Goal: Task Accomplishment & Management: Use online tool/utility

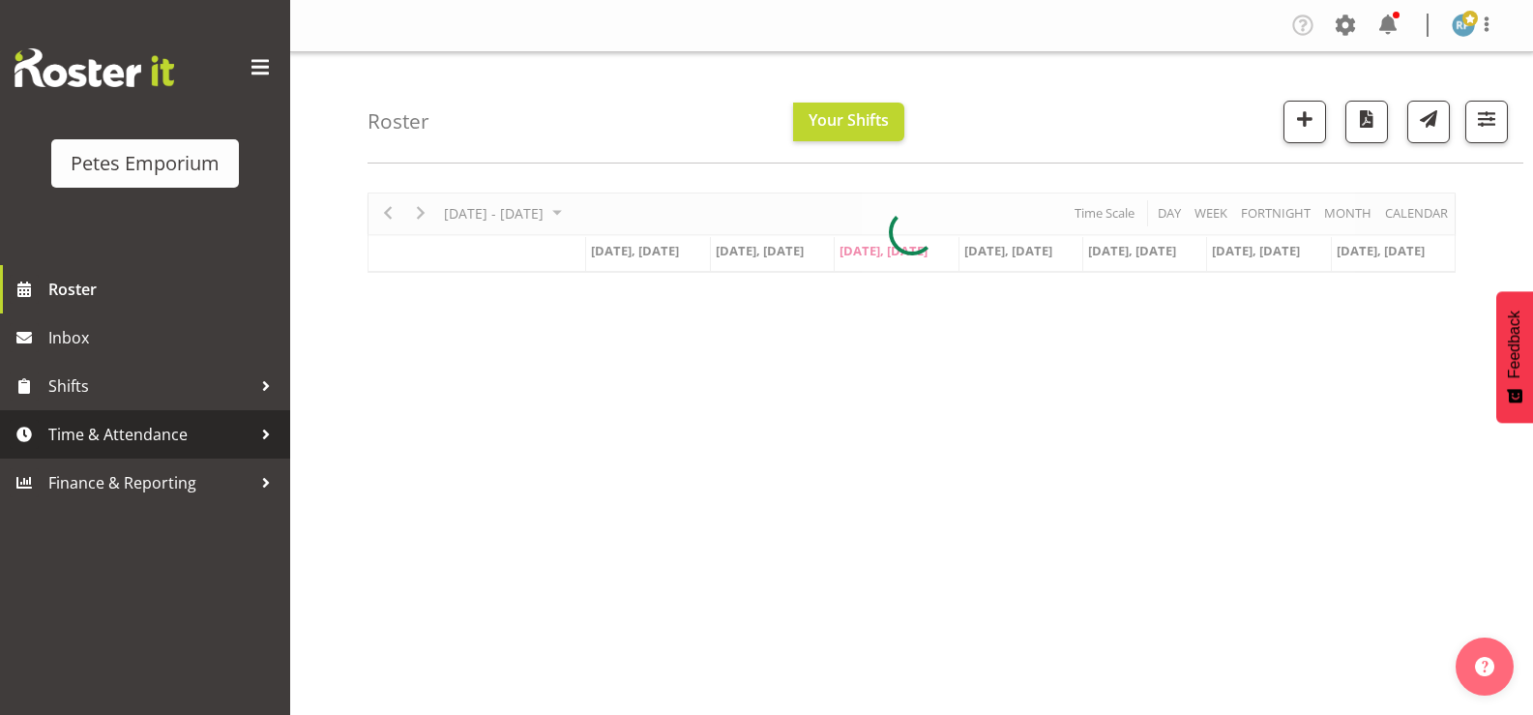
click at [181, 434] on span "Time & Attendance" at bounding box center [149, 434] width 203 height 29
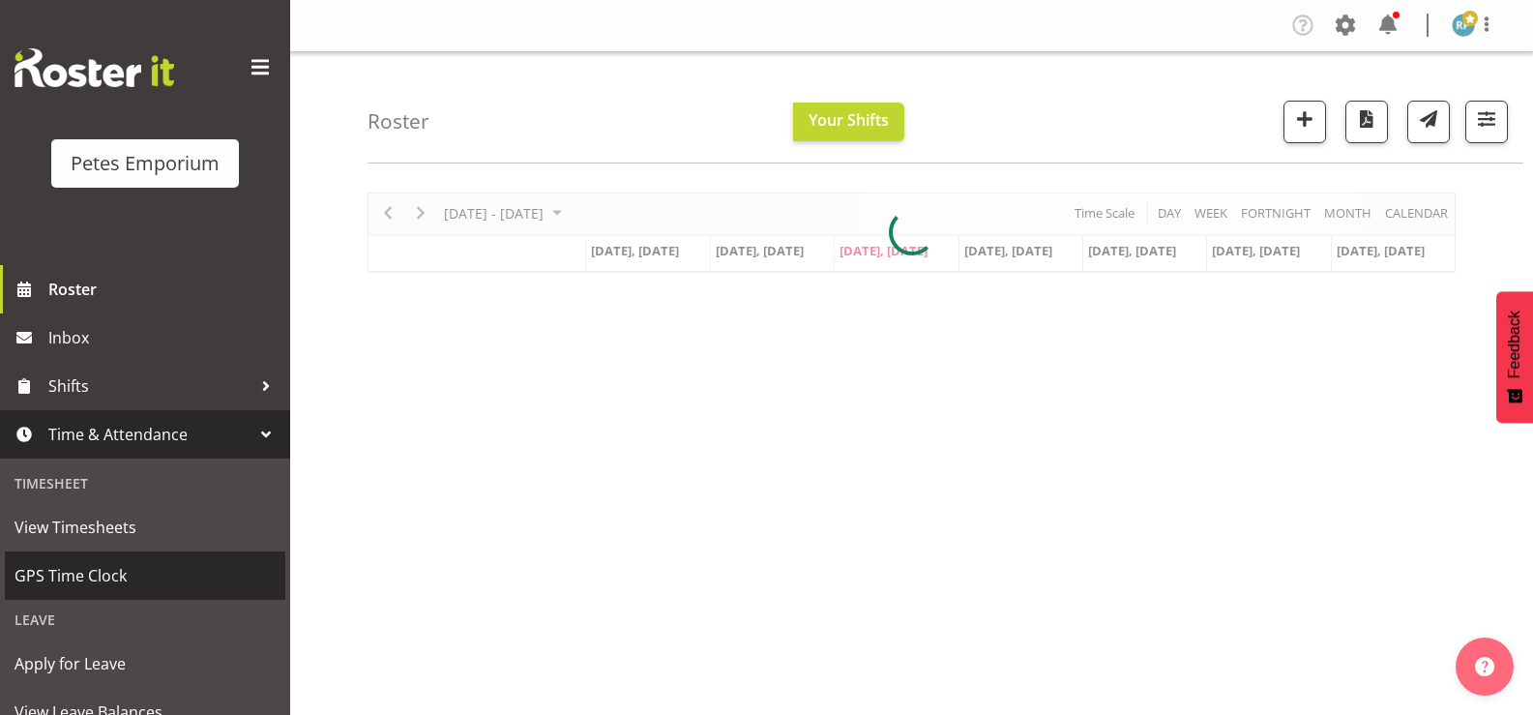
click at [132, 569] on span "GPS Time Clock" at bounding box center [145, 575] width 261 height 29
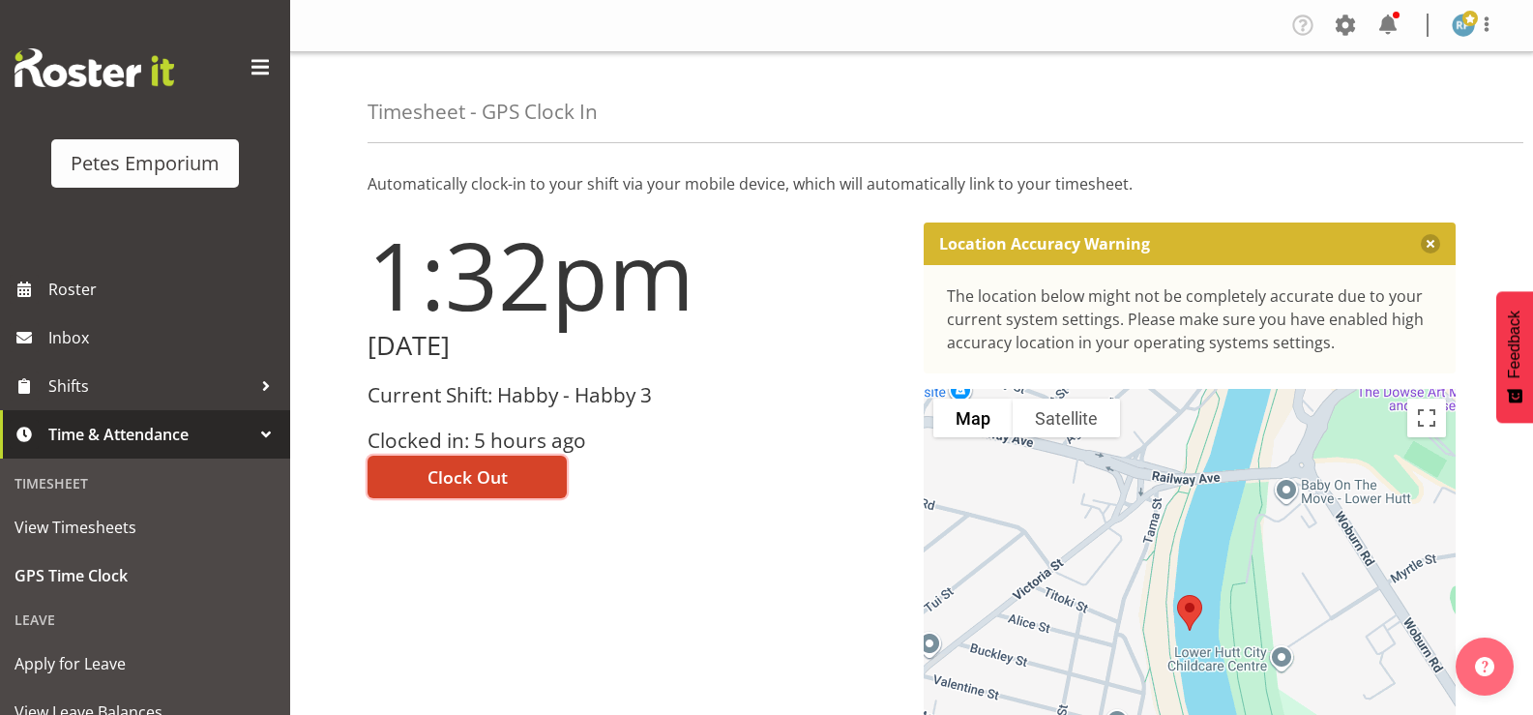
click at [491, 482] on span "Clock Out" at bounding box center [467, 476] width 80 height 25
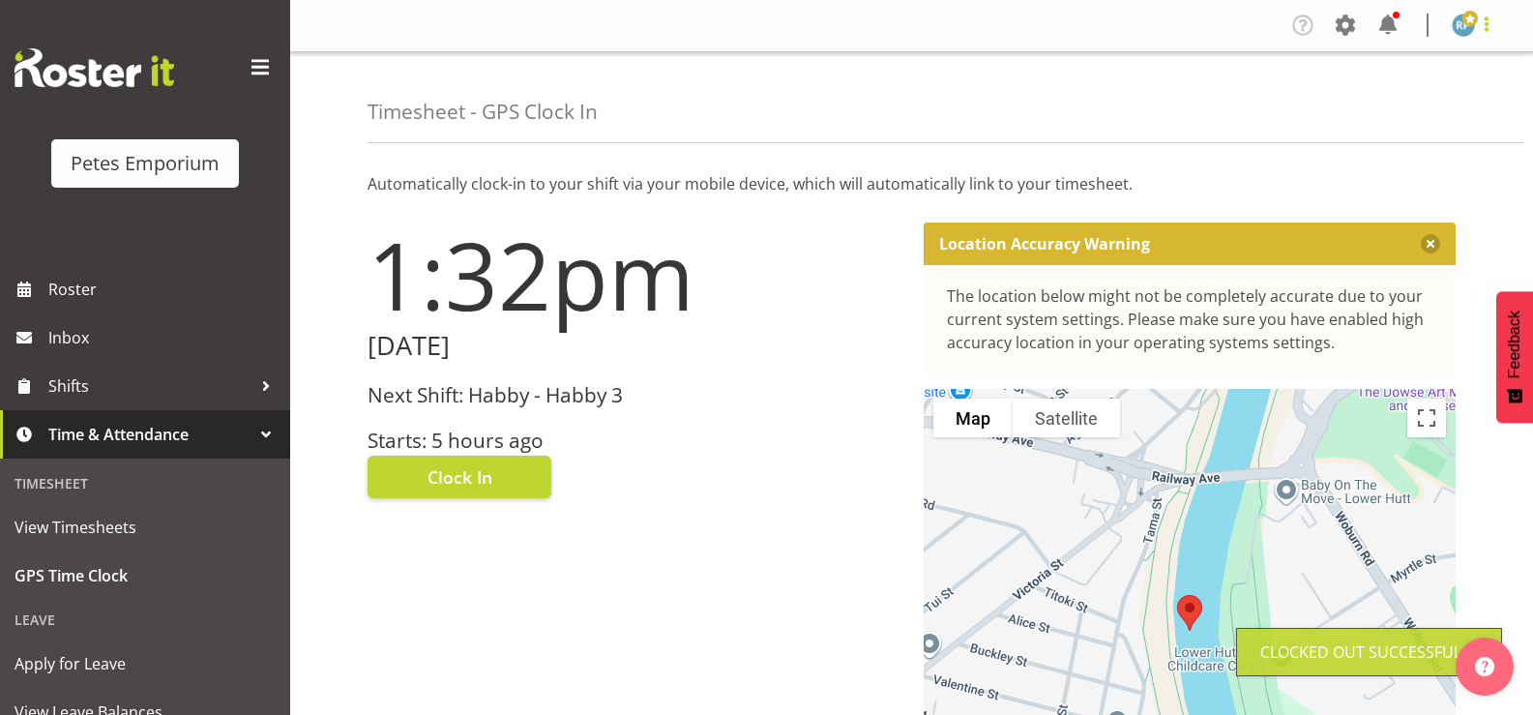
click at [1487, 28] on span at bounding box center [1486, 24] width 23 height 23
click at [1423, 102] on link "Log Out" at bounding box center [1405, 101] width 186 height 35
